Goal: Share content: Share content

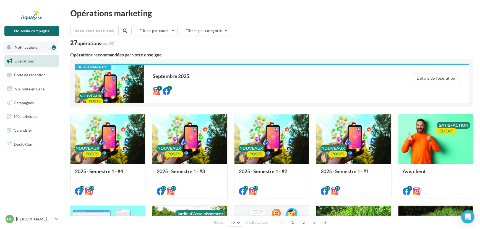
click at [42, 49] on button "Notifications 1" at bounding box center [30, 47] width 55 height 12
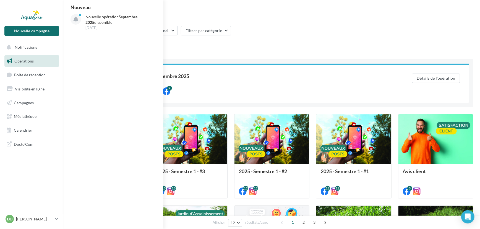
click at [30, 58] on link "Opérations" at bounding box center [31, 61] width 57 height 12
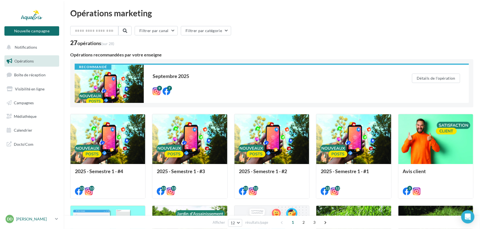
click at [32, 217] on p "[PERSON_NAME]" at bounding box center [34, 219] width 37 height 6
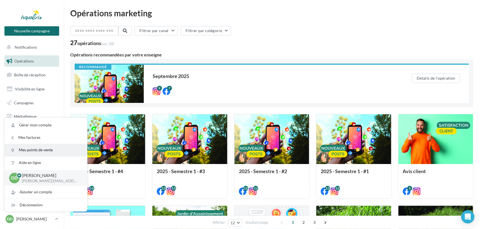
click at [40, 152] on link "Mes points de vente" at bounding box center [46, 150] width 82 height 12
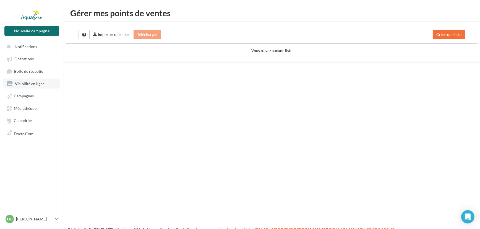
click at [24, 84] on span "Visibilité en ligne" at bounding box center [30, 83] width 30 height 5
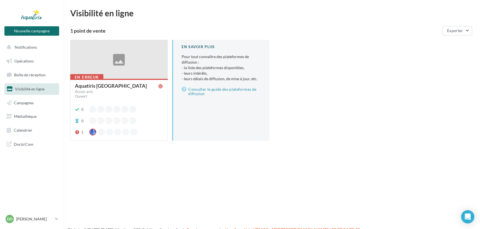
click at [132, 86] on div "Aquatiris Nord Gironde" at bounding box center [118, 86] width 86 height 6
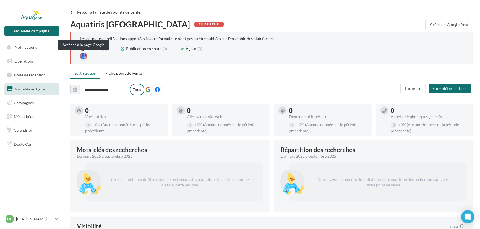
click at [83, 56] on div at bounding box center [83, 56] width 7 height 7
click at [131, 75] on li "Fiche point de vente" at bounding box center [123, 73] width 45 height 10
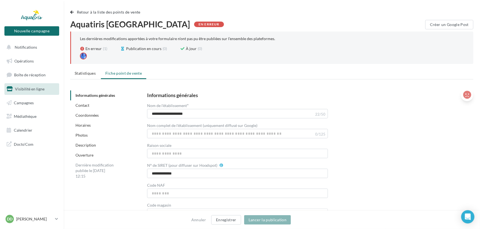
click at [467, 94] on icon at bounding box center [467, 95] width 8 height 8
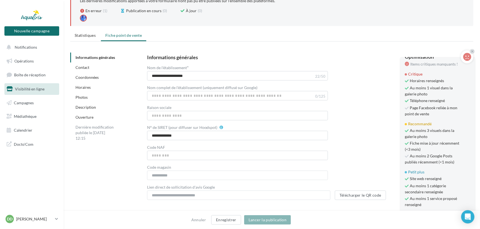
scroll to position [50, 0]
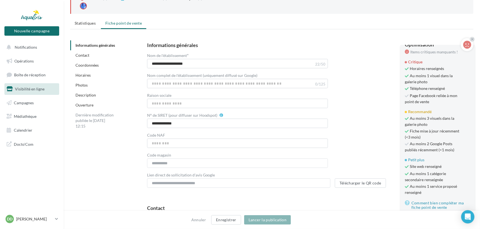
click at [365, 132] on div "**********" at bounding box center [305, 115] width 317 height 145
click at [473, 39] on icon at bounding box center [472, 39] width 2 height 3
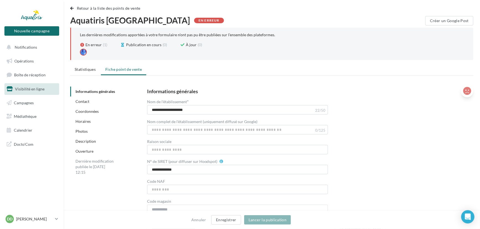
scroll to position [0, 0]
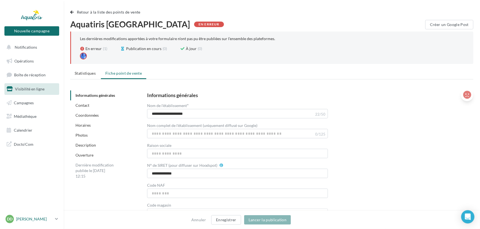
click at [50, 219] on p "[PERSON_NAME]" at bounding box center [34, 219] width 37 height 6
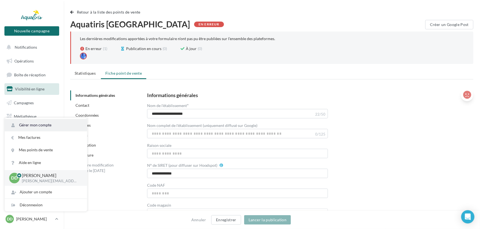
click at [51, 127] on link "Gérer mon compte" at bounding box center [46, 125] width 82 height 12
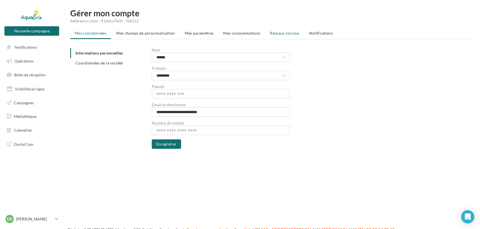
click at [291, 29] on li "Réseaux sociaux" at bounding box center [285, 33] width 38 height 10
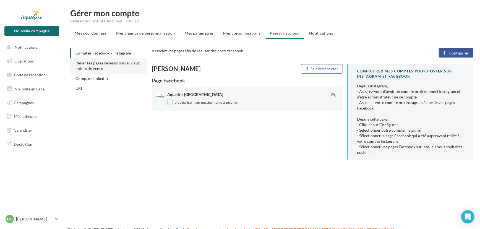
click at [110, 69] on li "Relier les pages réseaux sociaux aux points de vente" at bounding box center [108, 65] width 77 height 15
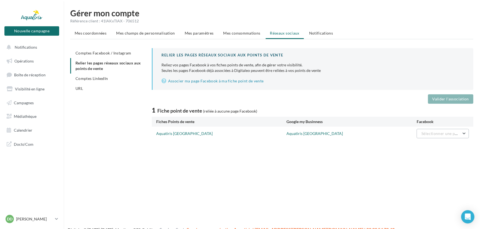
click at [456, 133] on span "Sélectionner une page" at bounding box center [441, 133] width 40 height 5
click at [445, 149] on button "Aquatiris [GEOGRAPHIC_DATA]" at bounding box center [427, 147] width 83 height 14
click at [457, 100] on button "Valider l'association" at bounding box center [450, 98] width 45 height 9
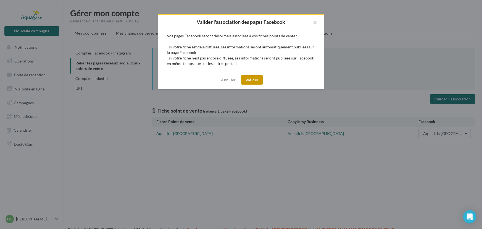
click at [250, 79] on button "Valider" at bounding box center [252, 79] width 22 height 9
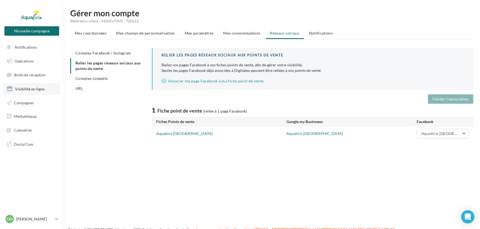
click at [10, 85] on link "Visibilité en ligne" at bounding box center [31, 89] width 57 height 12
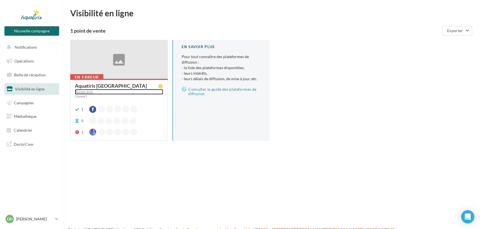
click at [114, 90] on div "Aucun avis" at bounding box center [119, 92] width 88 height 6
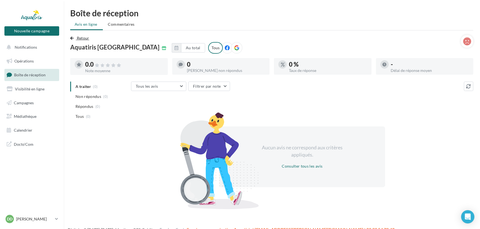
click at [77, 36] on span "Retour" at bounding box center [83, 38] width 12 height 5
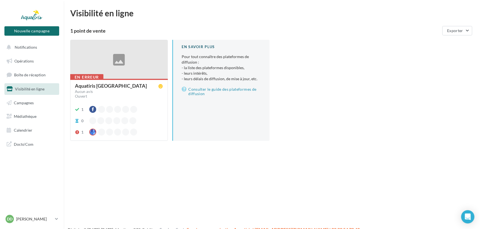
click at [129, 65] on div at bounding box center [119, 59] width 97 height 39
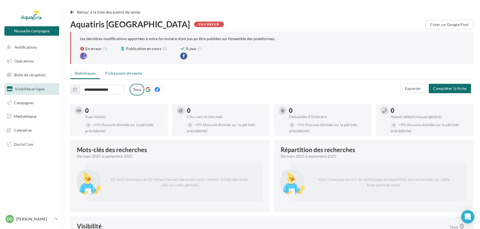
click at [111, 72] on span "Fiche point de vente" at bounding box center [123, 73] width 36 height 5
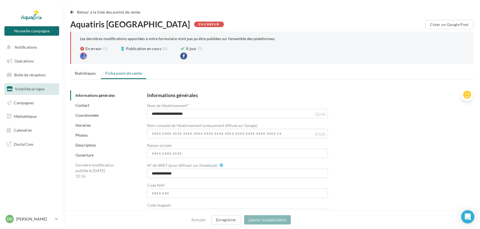
click at [468, 94] on icon at bounding box center [467, 95] width 8 height 8
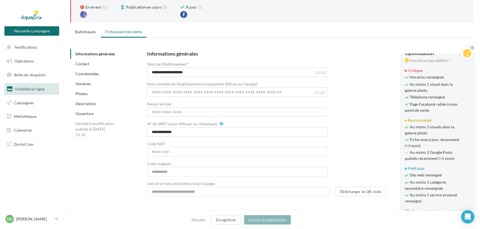
scroll to position [50, 0]
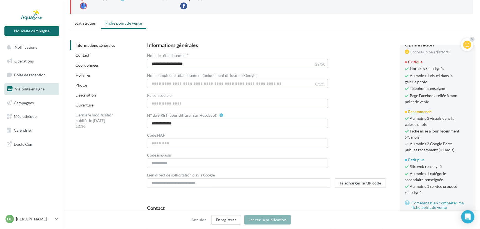
click at [367, 128] on div "**********" at bounding box center [305, 115] width 317 height 145
click at [473, 39] on div at bounding box center [472, 39] width 5 height 5
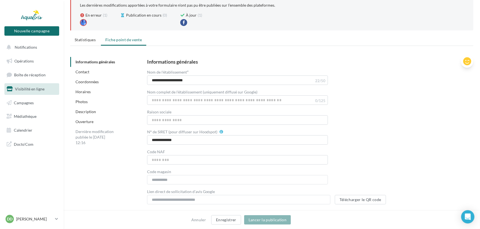
scroll to position [25, 0]
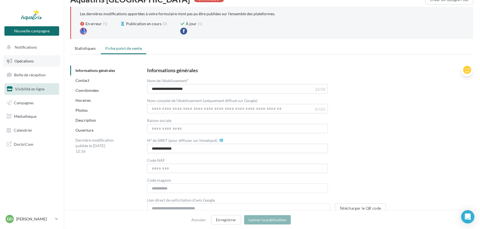
click at [22, 55] on link "Opérations" at bounding box center [31, 61] width 57 height 12
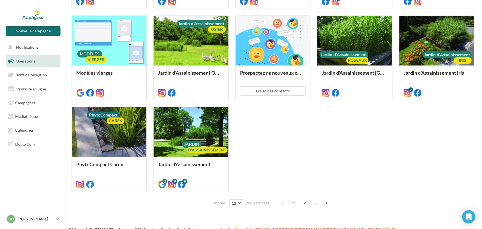
scroll to position [199, 0]
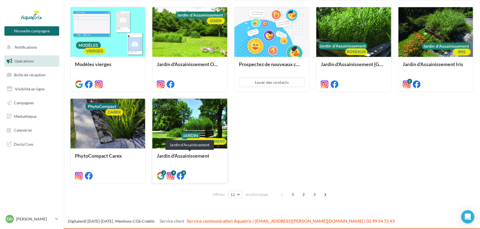
click at [197, 160] on div "Jardin d'Assainissement" at bounding box center [190, 158] width 66 height 11
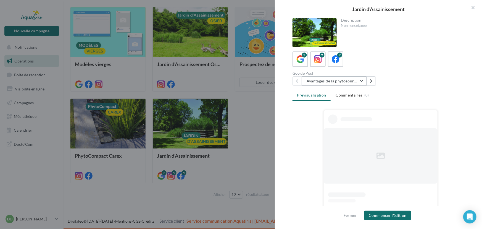
click at [350, 79] on button "Avantages de la phytoépuration" at bounding box center [334, 80] width 65 height 9
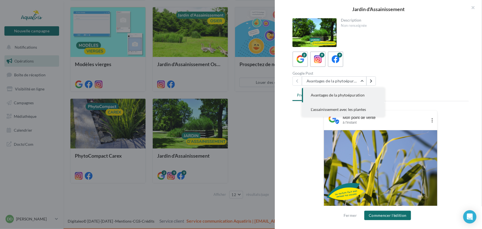
click at [369, 109] on button "L'assainissement avec les plantes" at bounding box center [343, 109] width 83 height 14
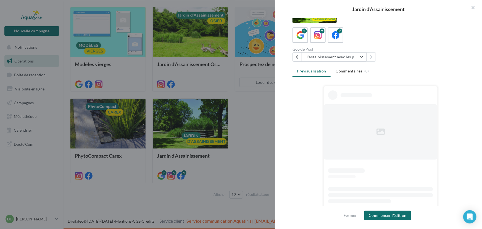
scroll to position [15, 0]
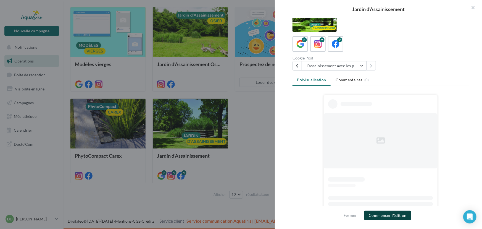
click at [403, 215] on button "Commencer l'édition" at bounding box center [388, 215] width 47 height 9
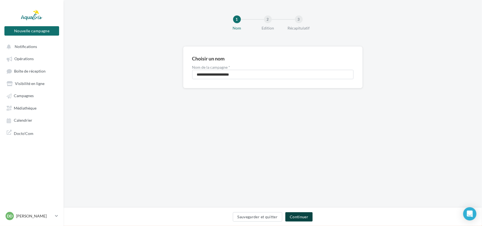
click at [295, 216] on button "Continuer" at bounding box center [299, 217] width 27 height 9
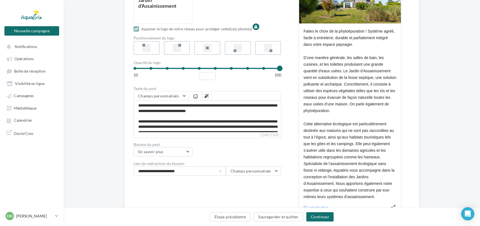
scroll to position [151, 0]
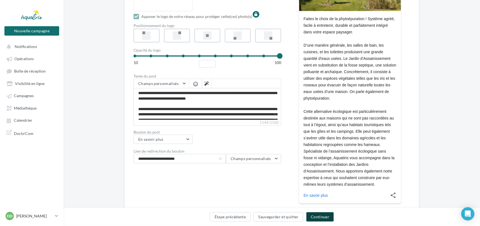
click at [323, 216] on button "Continuer" at bounding box center [319, 217] width 27 height 9
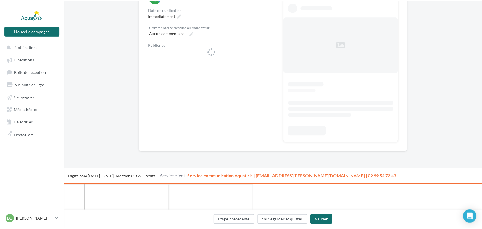
scroll to position [58, 0]
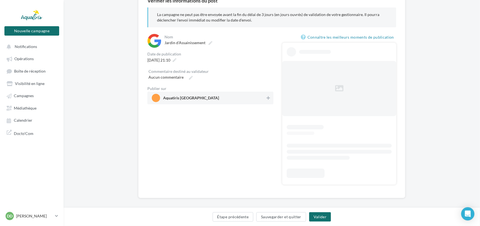
click at [237, 99] on span "Aquatiris [GEOGRAPHIC_DATA]" at bounding box center [209, 98] width 114 height 8
click at [315, 216] on button "Valider" at bounding box center [320, 217] width 22 height 9
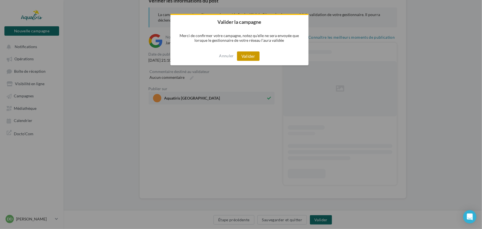
click at [246, 54] on button "Valider" at bounding box center [248, 55] width 23 height 9
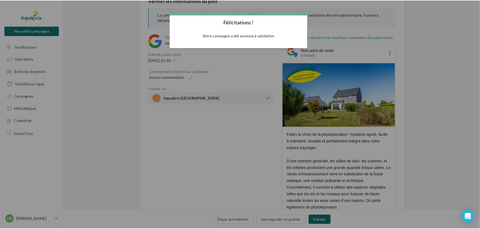
scroll to position [9, 0]
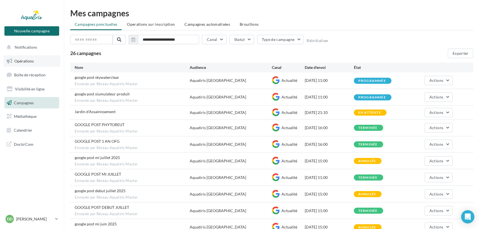
click at [38, 62] on link "Opérations" at bounding box center [31, 61] width 57 height 12
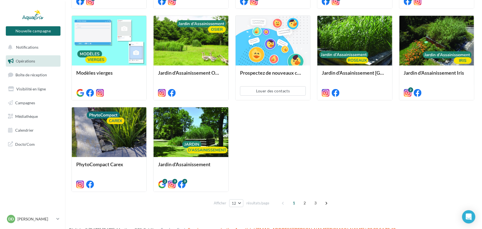
scroll to position [199, 0]
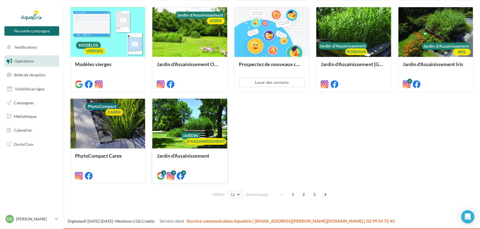
click at [205, 137] on div at bounding box center [189, 124] width 75 height 50
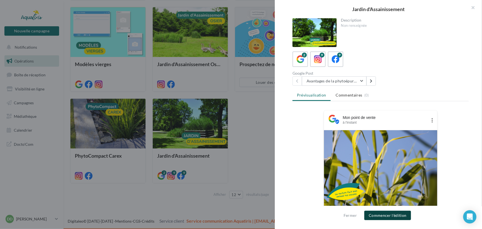
click at [392, 219] on button "Commencer l'édition" at bounding box center [388, 215] width 47 height 9
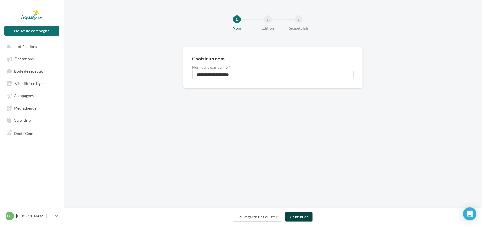
click at [308, 217] on button "Continuer" at bounding box center [299, 217] width 27 height 9
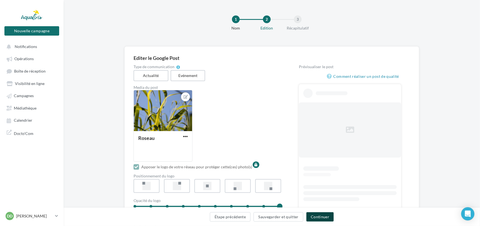
click at [324, 216] on button "Continuer" at bounding box center [319, 217] width 27 height 9
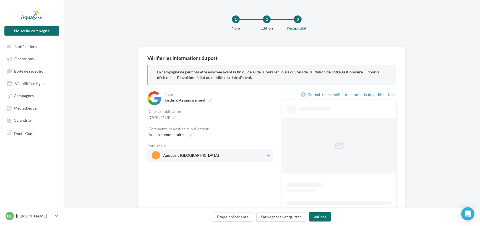
click at [242, 156] on span "Aquatiris [GEOGRAPHIC_DATA]" at bounding box center [209, 156] width 114 height 8
click at [316, 217] on button "Valider" at bounding box center [320, 217] width 22 height 9
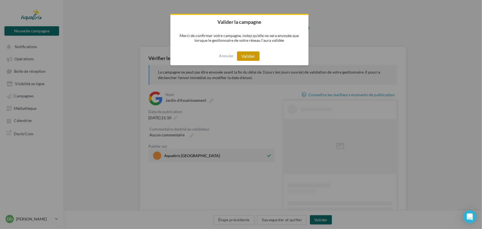
click at [249, 54] on button "Valider" at bounding box center [248, 55] width 23 height 9
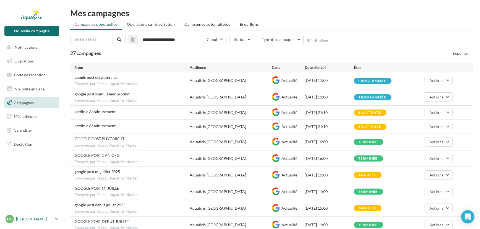
click at [52, 217] on p "[PERSON_NAME]" at bounding box center [34, 219] width 37 height 6
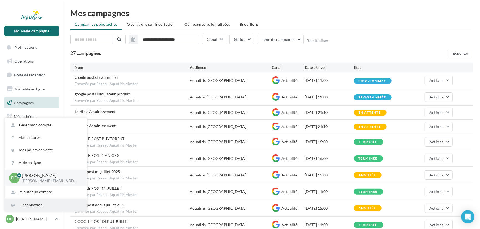
click at [41, 206] on div "Déconnexion" at bounding box center [46, 205] width 82 height 12
